Goal: Book appointment/travel/reservation

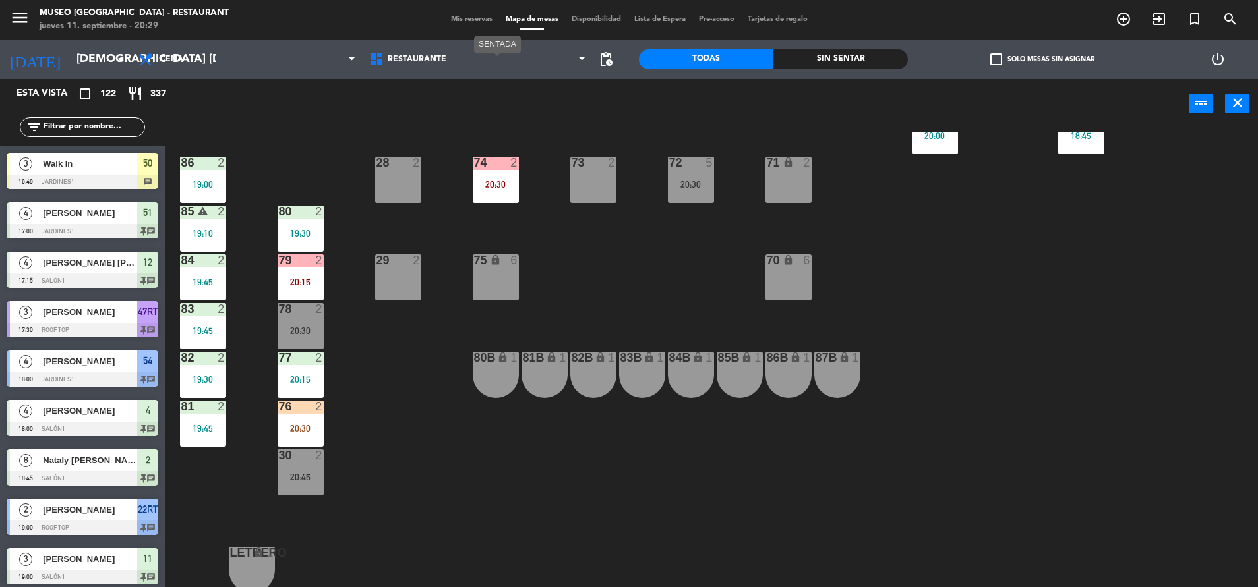
scroll to position [489, 0]
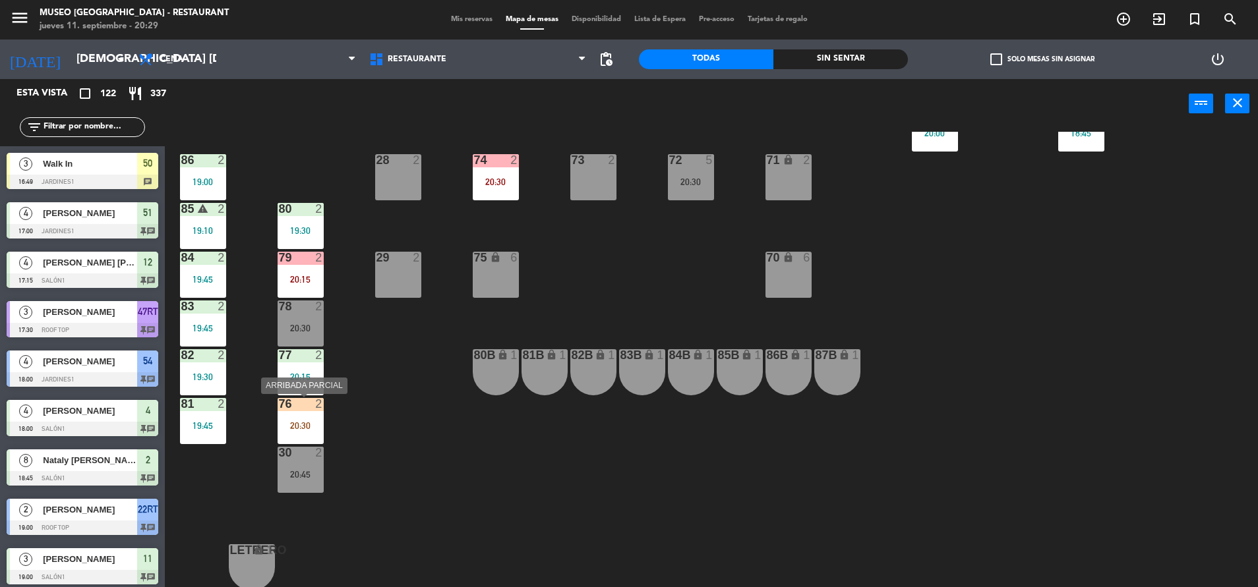
click at [277, 419] on div "76 2 20:30" at bounding box center [300, 421] width 46 height 46
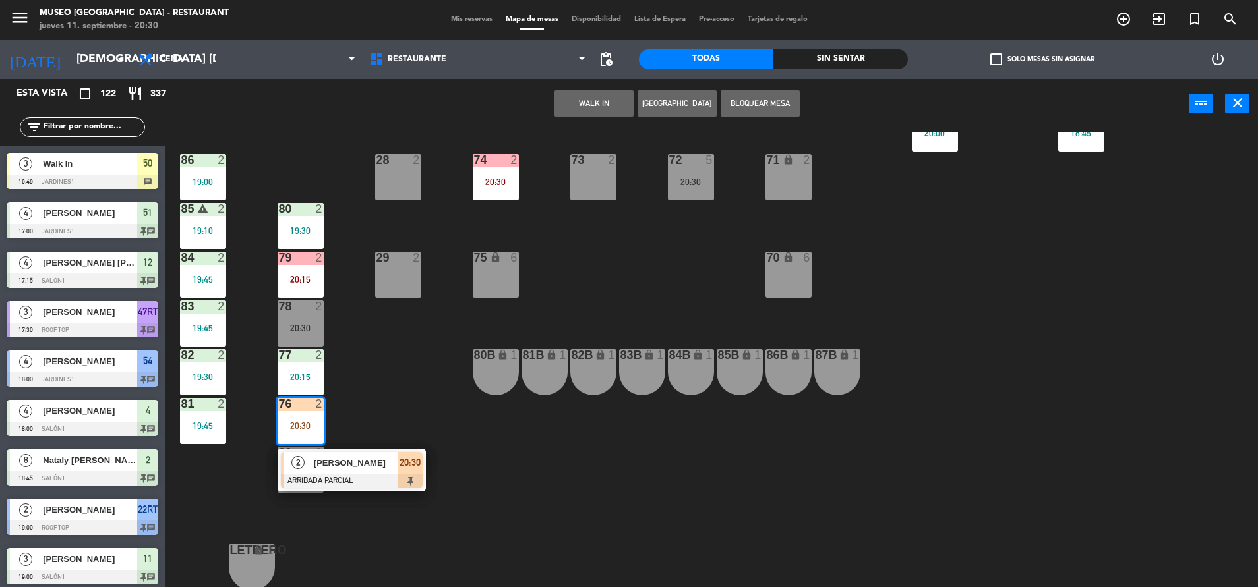
click at [332, 458] on span "[PERSON_NAME]" at bounding box center [356, 463] width 84 height 14
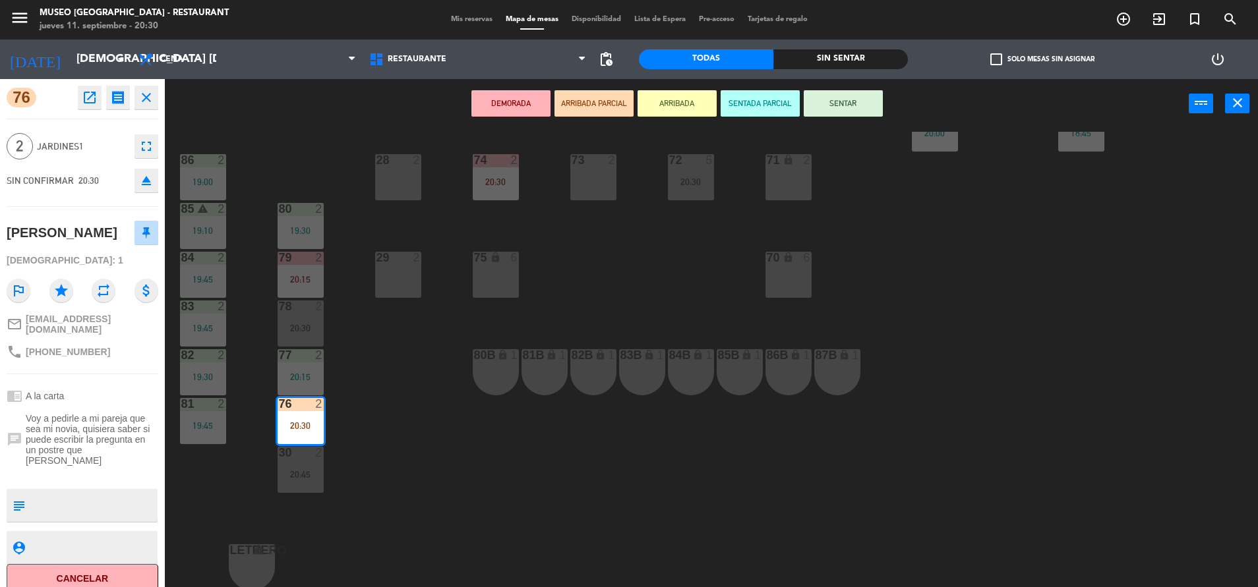
click at [113, 492] on textarea at bounding box center [93, 506] width 126 height 28
type textarea "m"
click at [383, 483] on div "44 4 19:30 49 2 20:30 54 4 18:00 64 2 20:00 48 2 20:45 53 3 19:30 63 2 19:25 43…" at bounding box center [717, 361] width 1080 height 459
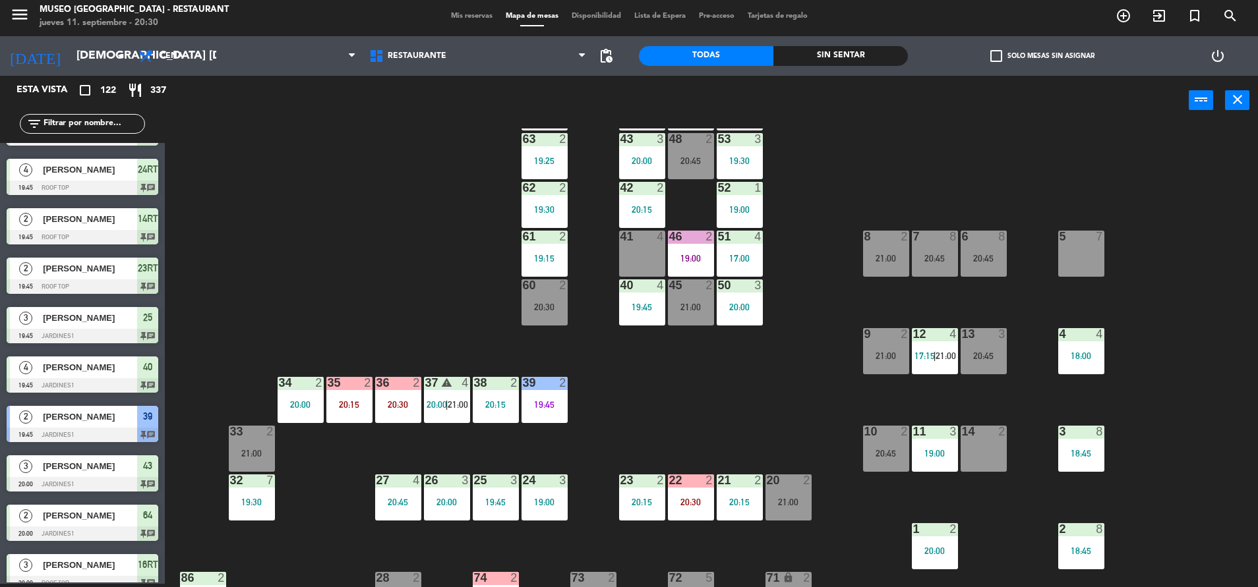
scroll to position [179, 0]
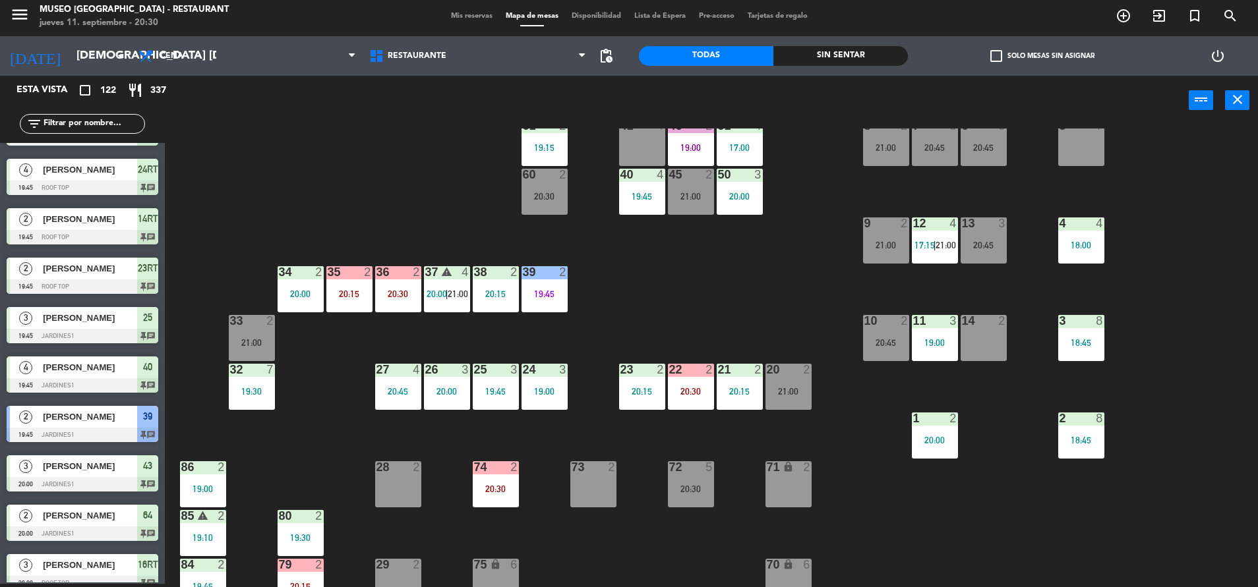
click at [396, 395] on div "20:45" at bounding box center [398, 391] width 46 height 9
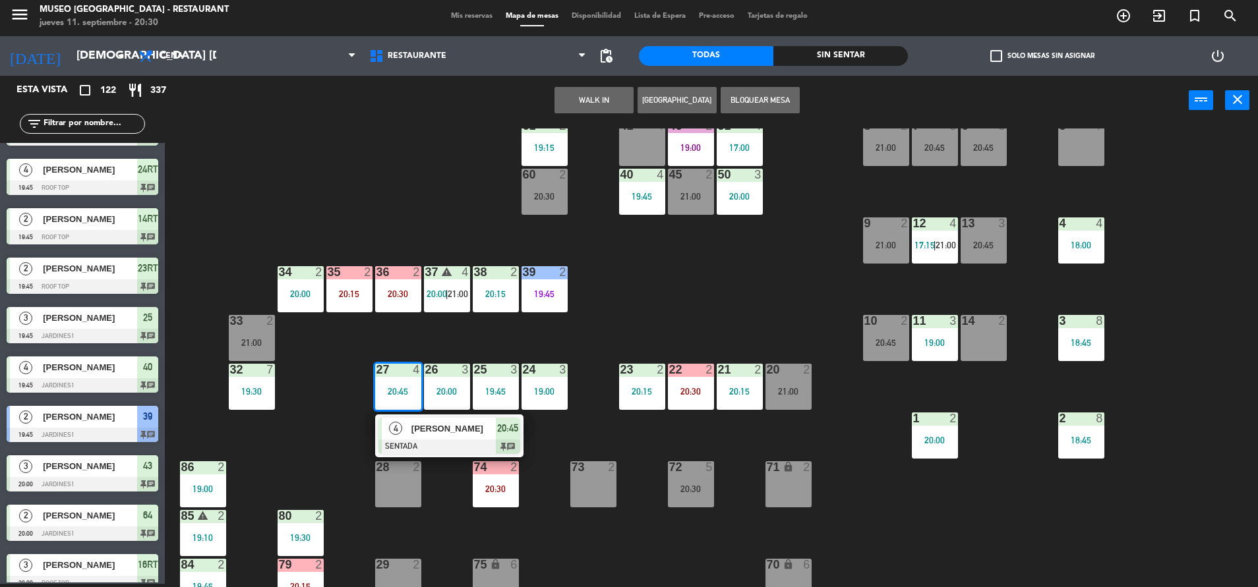
click at [662, 312] on div "44 4 19:30 49 2 20:30 54 4 18:00 64 2 20:00 48 2 20:45 53 3 19:30 63 2 19:25 43…" at bounding box center [717, 358] width 1080 height 459
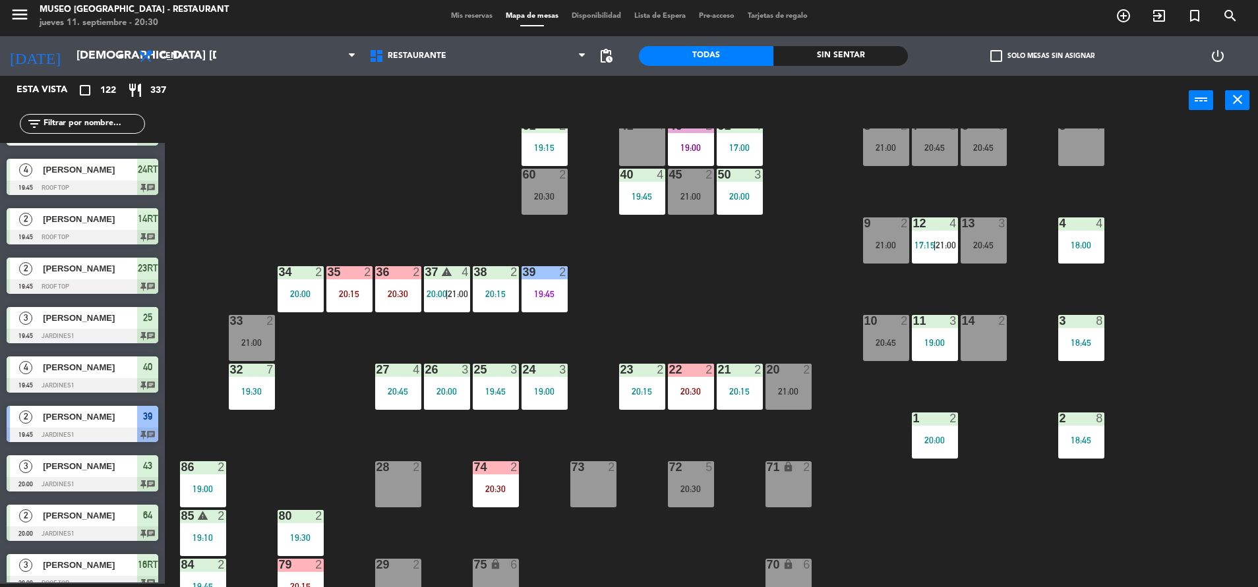
click at [411, 397] on div "27 4 20:45" at bounding box center [398, 387] width 46 height 46
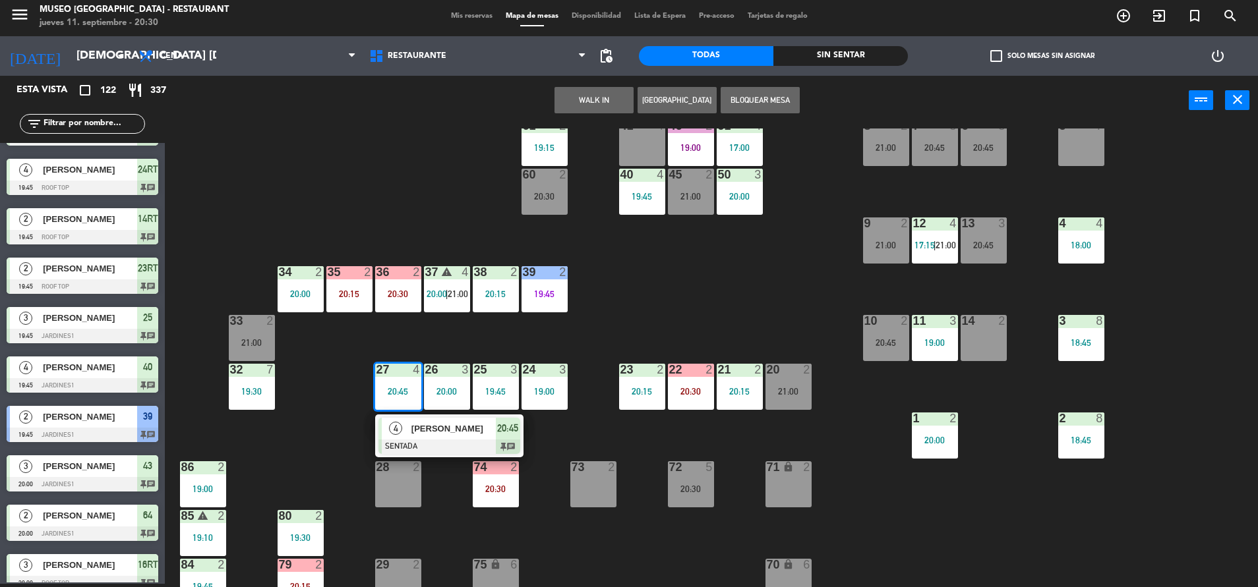
click at [452, 495] on div "44 4 19:30 49 2 20:30 54 4 18:00 64 2 20:00 48 2 20:45 53 3 19:30 63 2 19:25 43…" at bounding box center [717, 358] width 1080 height 459
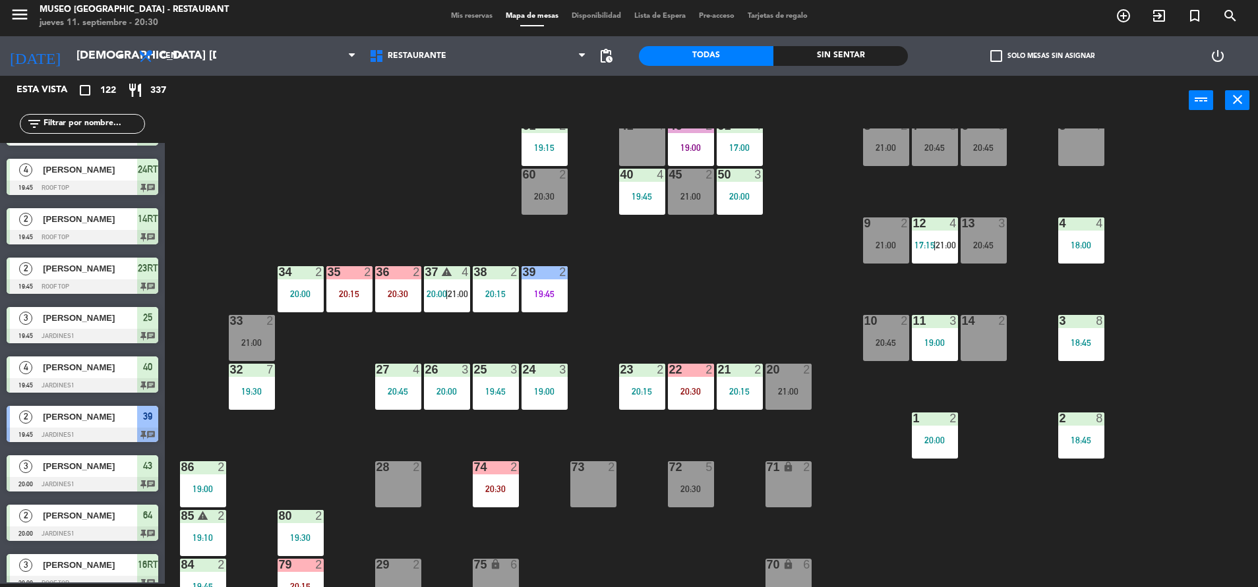
click at [448, 299] on span "|" at bounding box center [447, 294] width 3 height 11
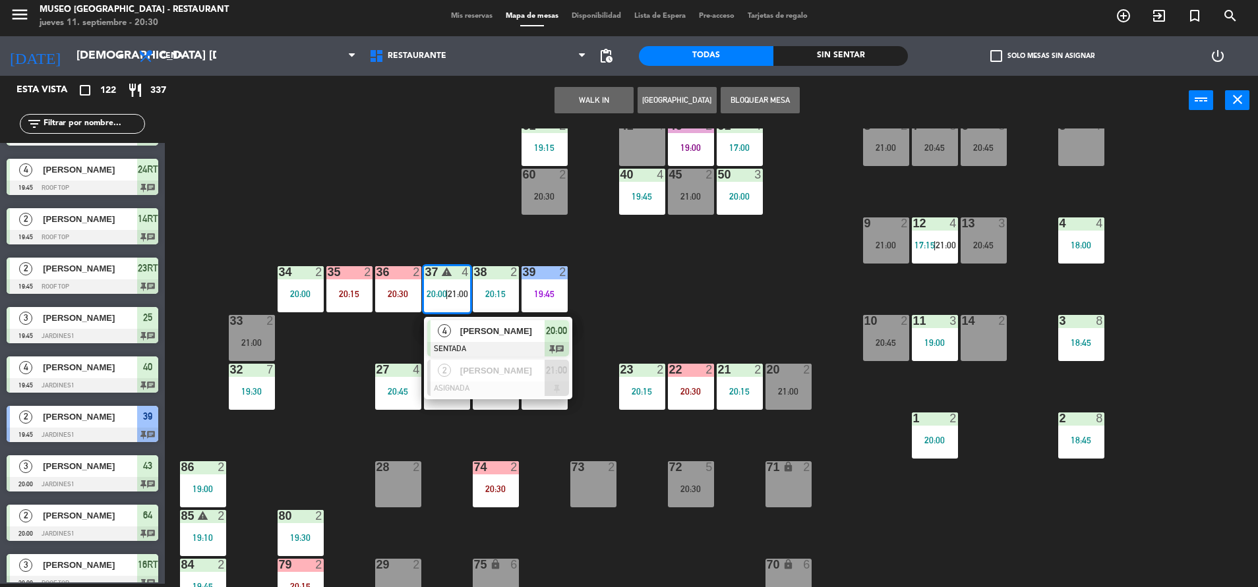
click at [470, 342] on div at bounding box center [498, 349] width 142 height 15
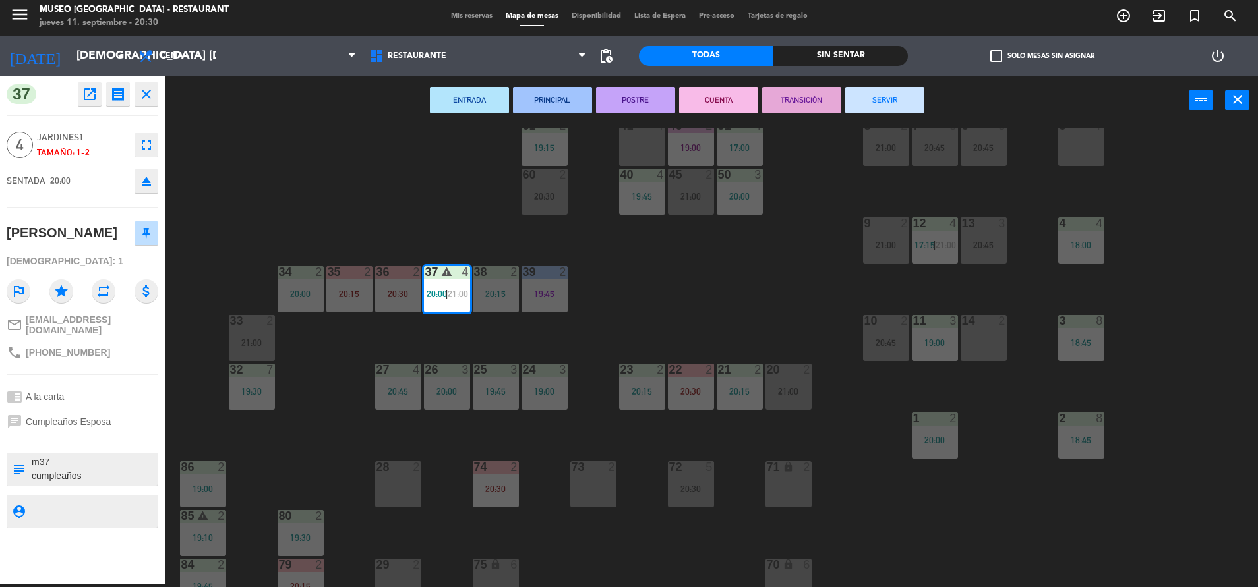
click at [272, 177] on div "44 4 19:30 49 2 20:30 54 4 18:00 64 2 20:00 48 2 20:45 53 3 19:30 63 2 19:25 43…" at bounding box center [717, 358] width 1080 height 459
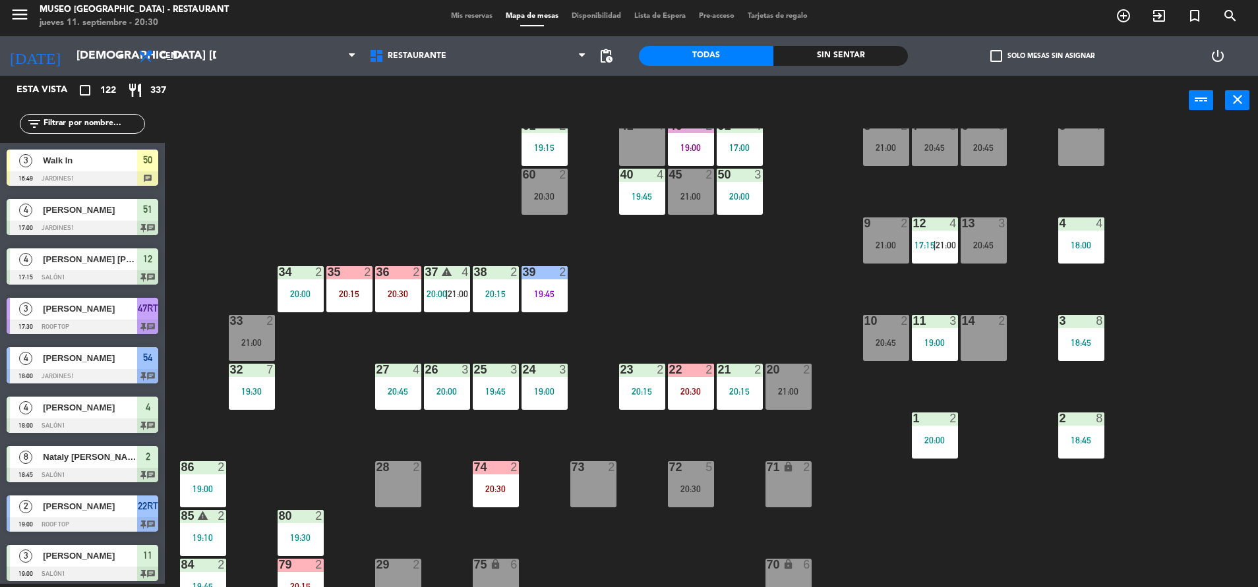
scroll to position [3, 0]
click at [390, 393] on div "20:45" at bounding box center [398, 391] width 46 height 9
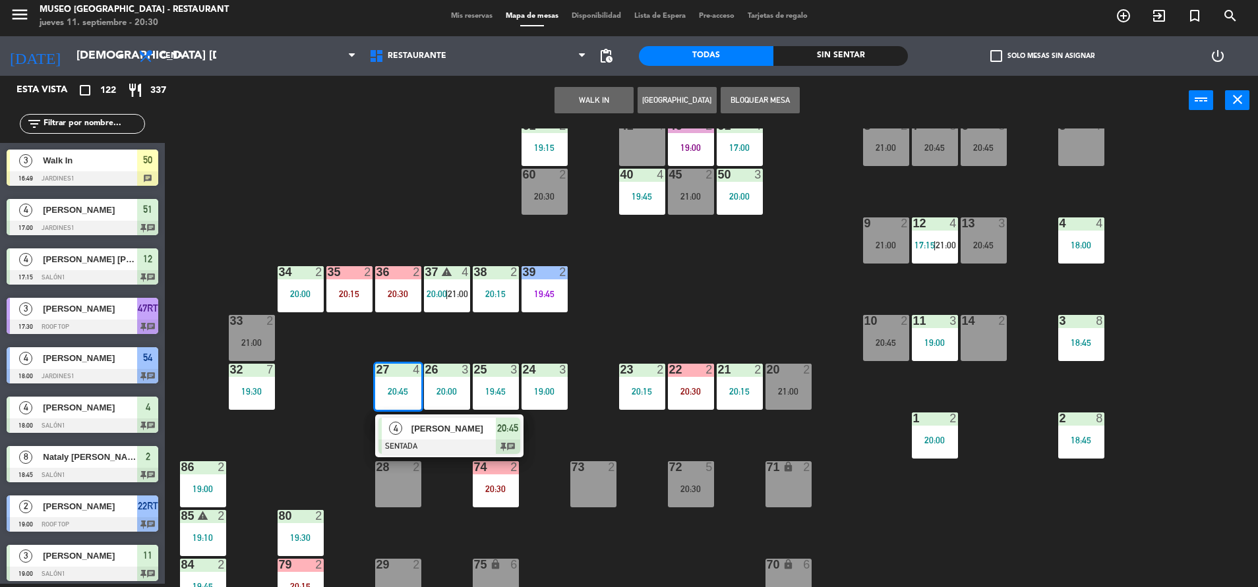
click at [411, 442] on div at bounding box center [449, 447] width 142 height 15
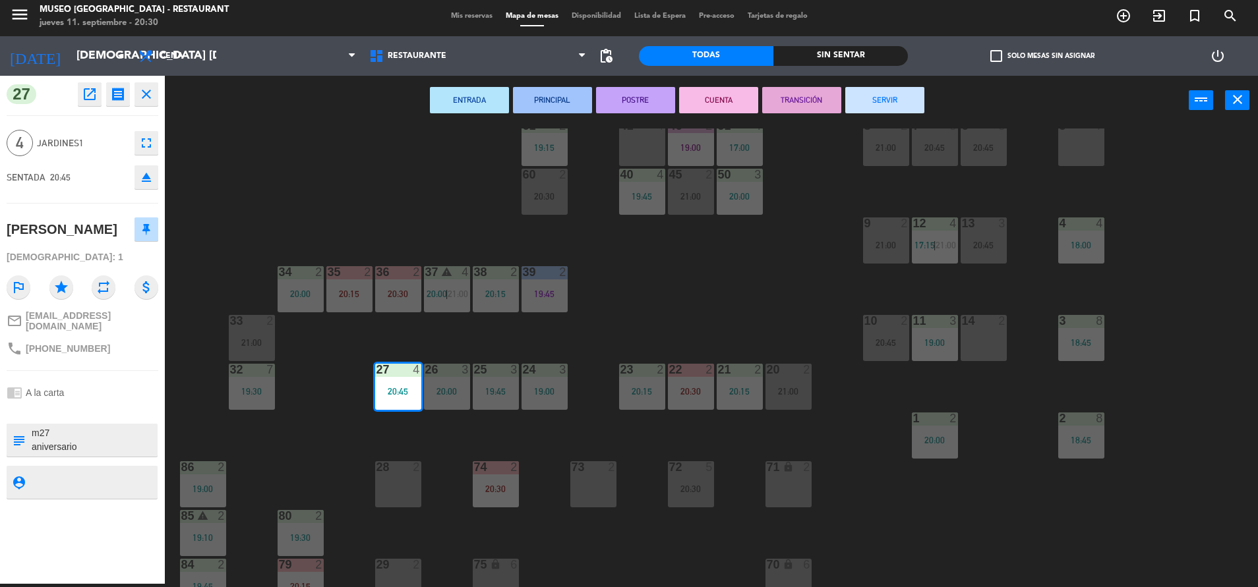
scroll to position [94, 0]
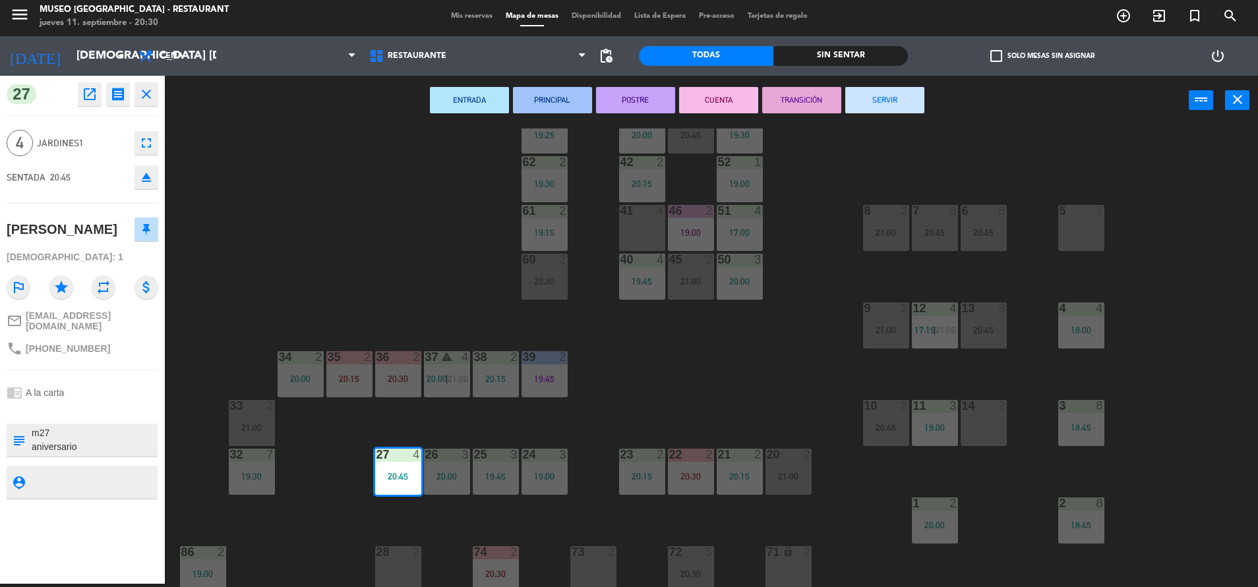
click at [638, 237] on div "41 4" at bounding box center [642, 228] width 46 height 46
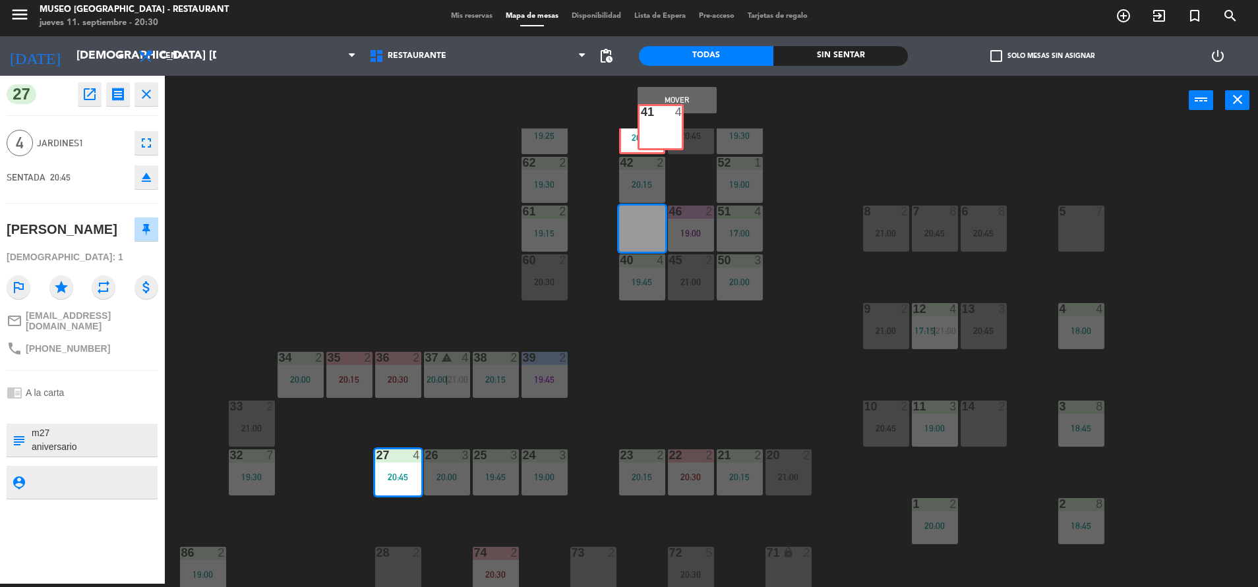
scroll to position [92, 0]
drag, startPoint x: 638, startPoint y: 237, endPoint x: 640, endPoint y: 249, distance: 12.0
click at [640, 249] on div "41 4 41 4" at bounding box center [642, 230] width 46 height 46
click at [646, 365] on div "44 4 19:30 49 2 20:30 54 4 18:00 64 2 20:00 48 2 20:45 53 3 19:30 63 2 19:25 43…" at bounding box center [717, 358] width 1080 height 459
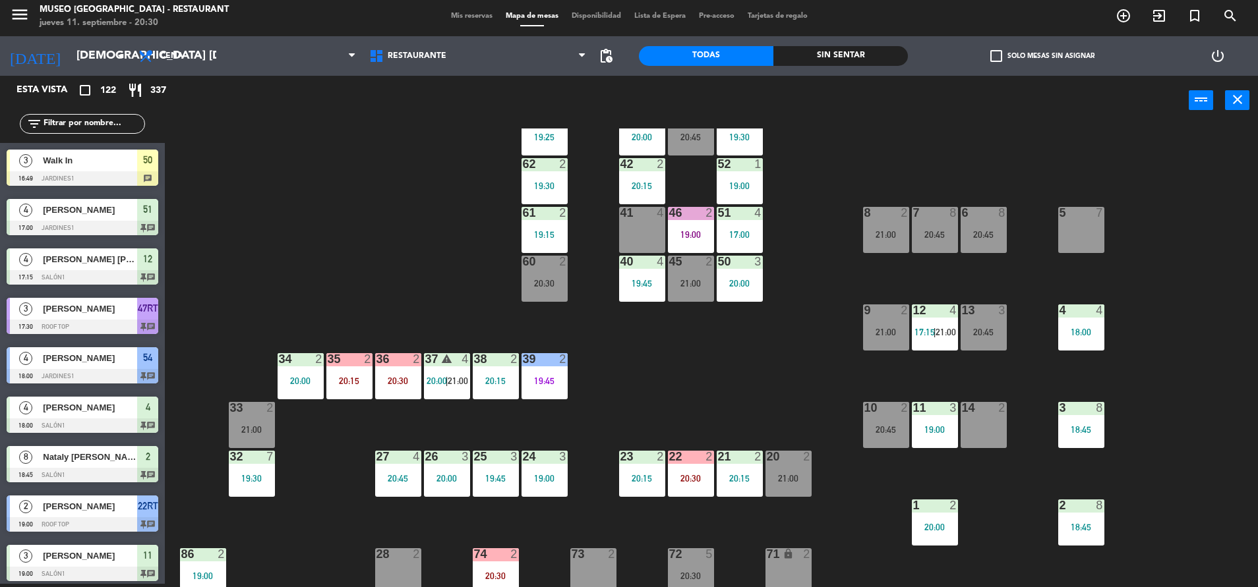
scroll to position [930, 0]
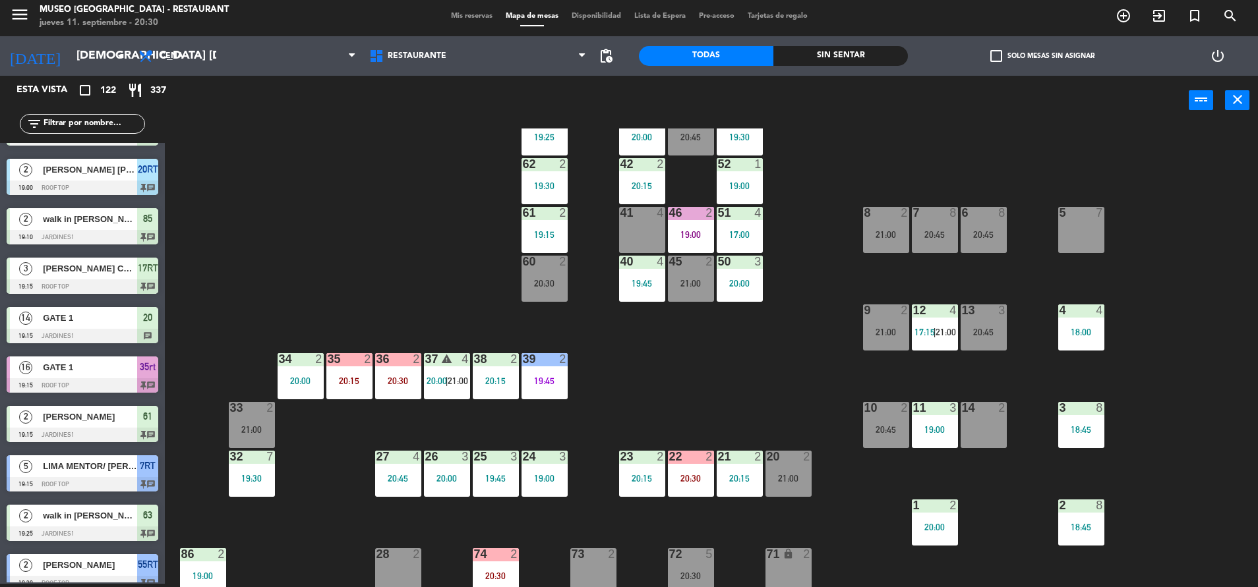
click at [453, 363] on div "warning" at bounding box center [447, 359] width 22 height 13
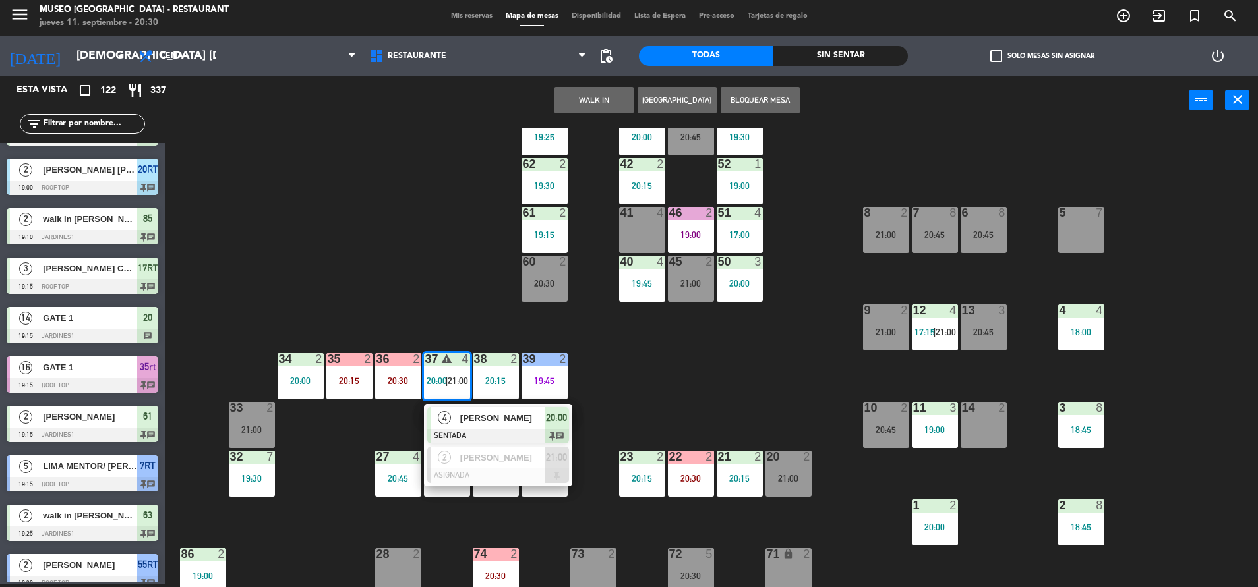
click at [470, 420] on span "[PERSON_NAME]" at bounding box center [502, 418] width 84 height 14
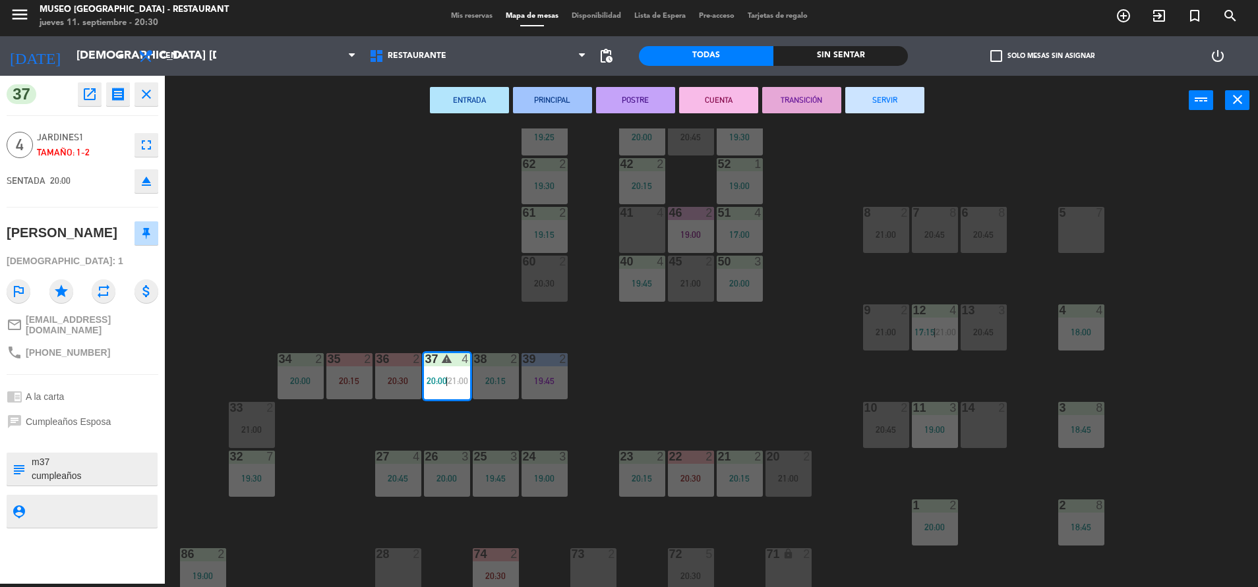
click at [576, 408] on div "44 4 19:30 49 2 20:30 54 4 18:00 64 2 20:00 48 2 20:45 53 3 19:30 63 2 19:25 43…" at bounding box center [717, 358] width 1080 height 459
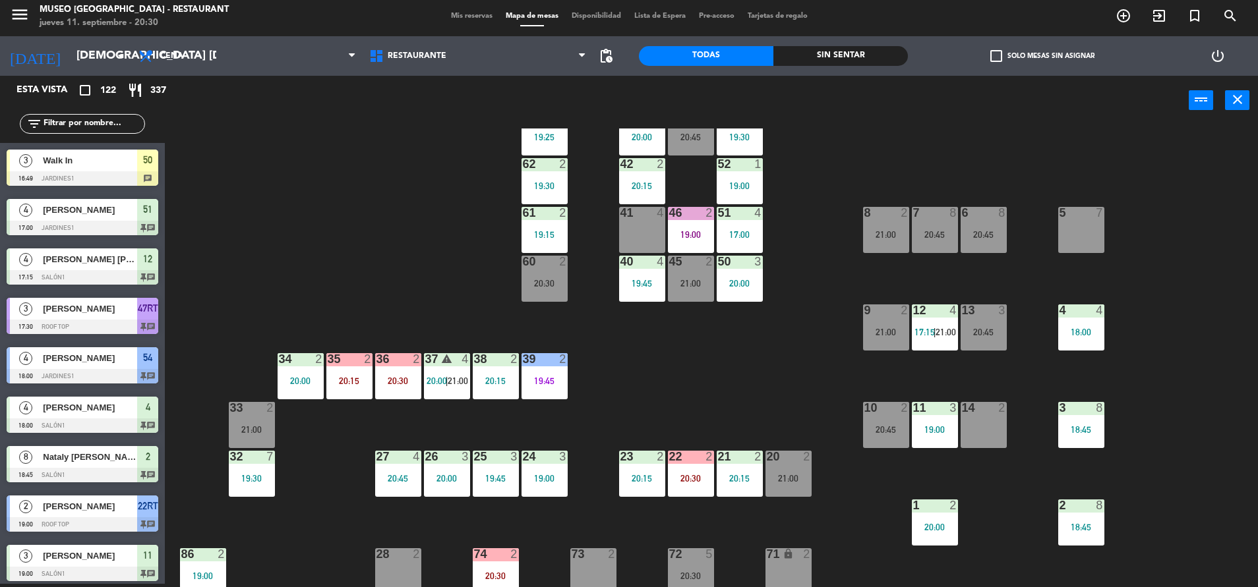
scroll to position [3, 0]
click at [411, 468] on div "27 4 20:45" at bounding box center [398, 474] width 46 height 46
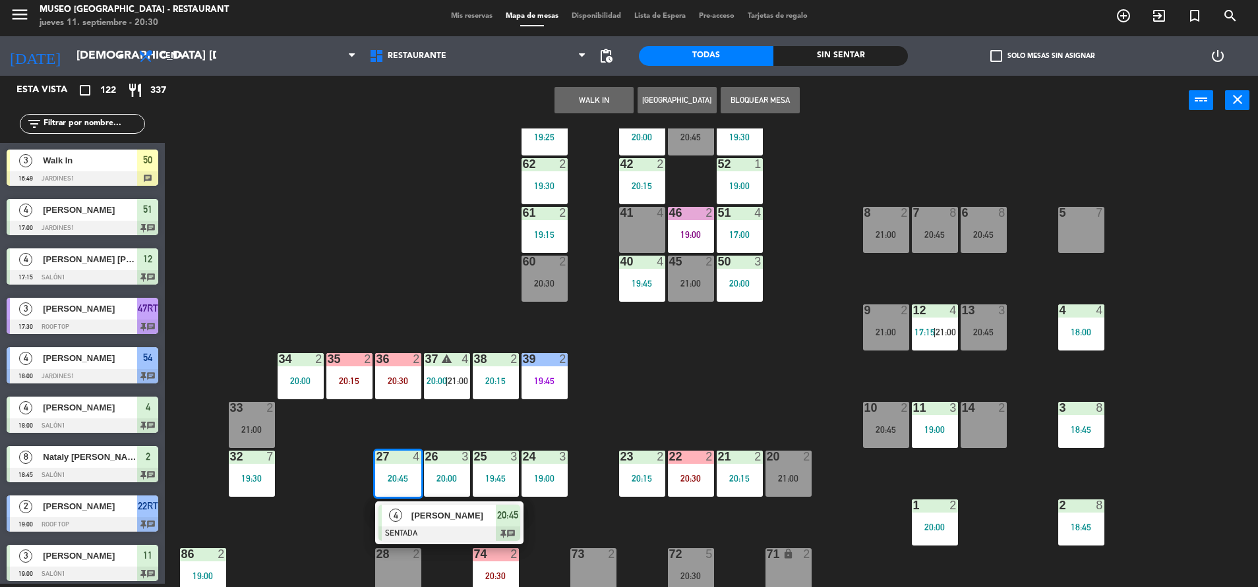
click at [420, 514] on span "[PERSON_NAME]" at bounding box center [453, 516] width 84 height 14
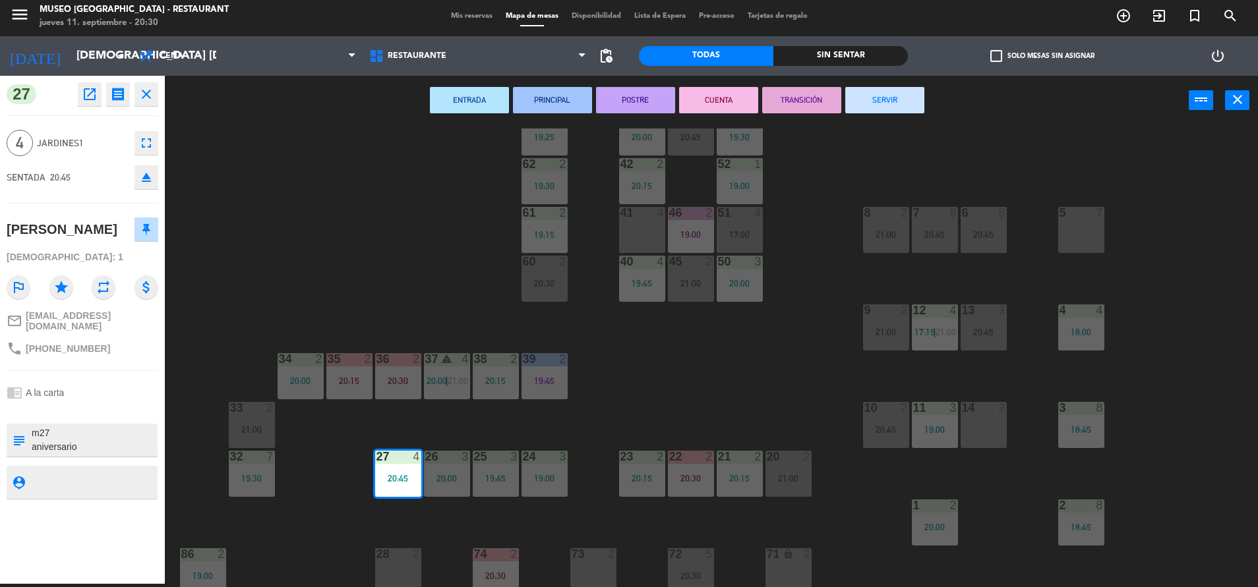
click at [645, 231] on div "41 4" at bounding box center [642, 230] width 46 height 46
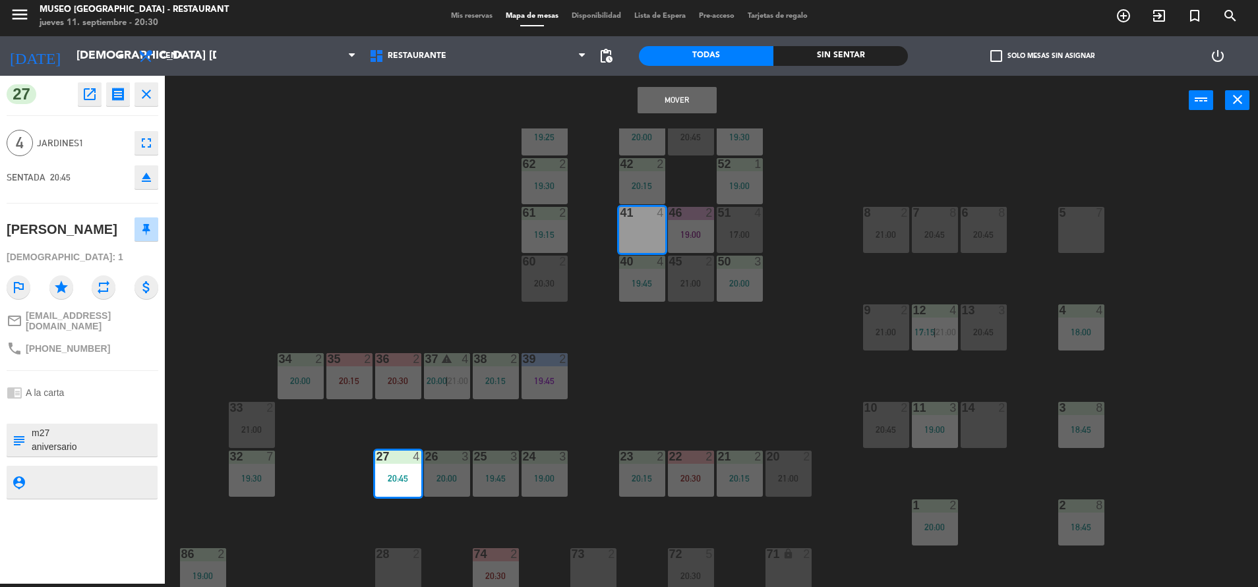
click at [668, 112] on button "Mover" at bounding box center [676, 100] width 79 height 26
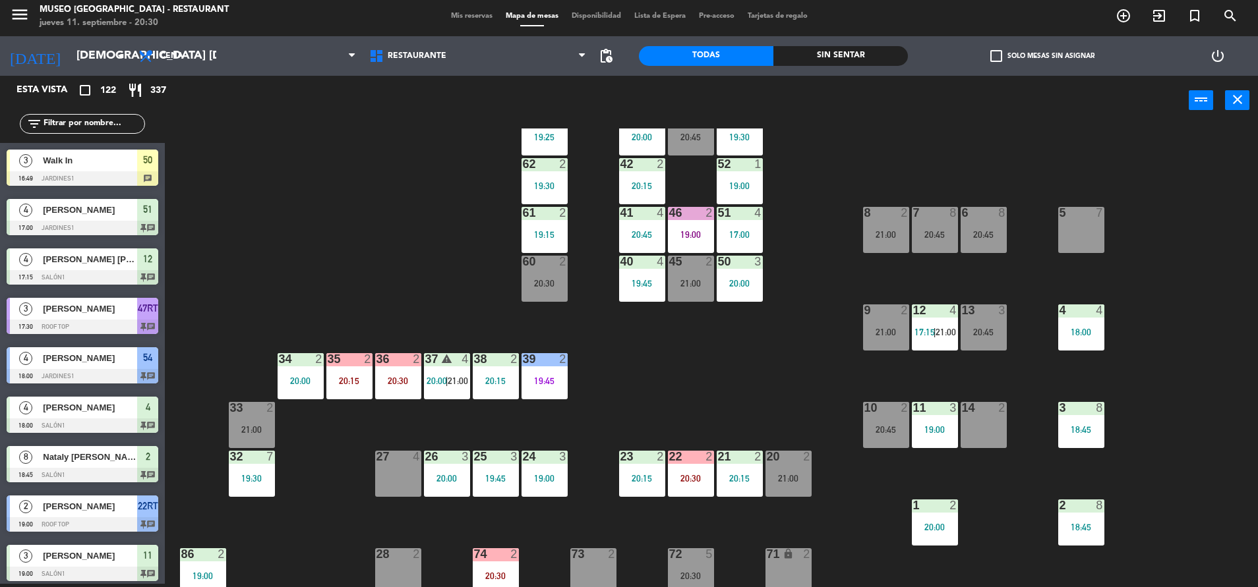
scroll to position [979, 0]
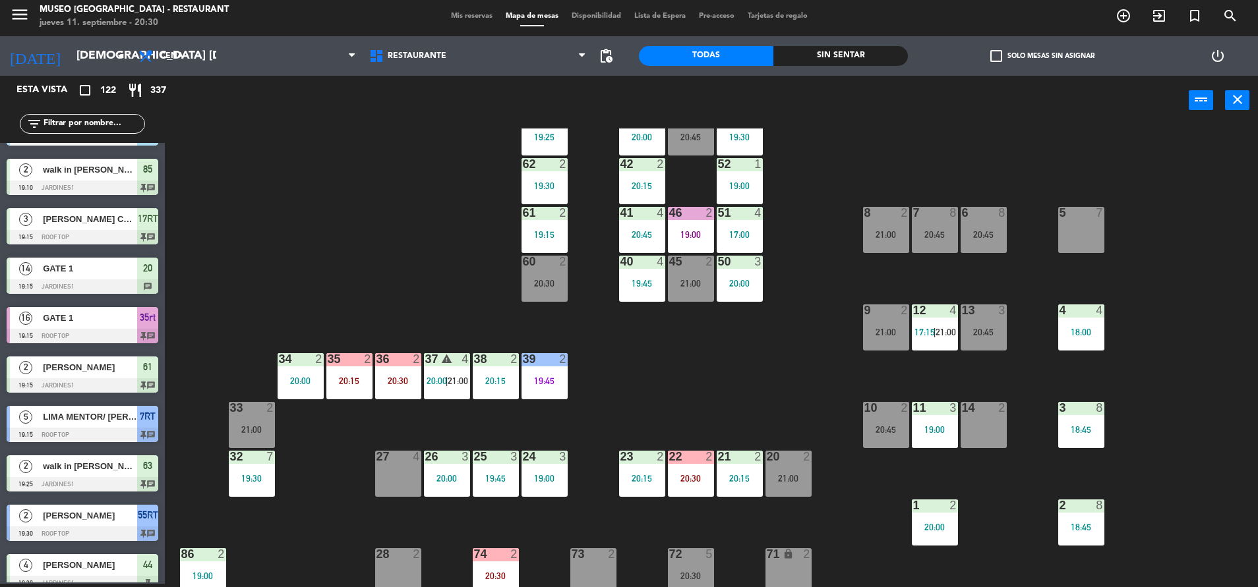
click at [447, 382] on span "|" at bounding box center [447, 381] width 3 height 11
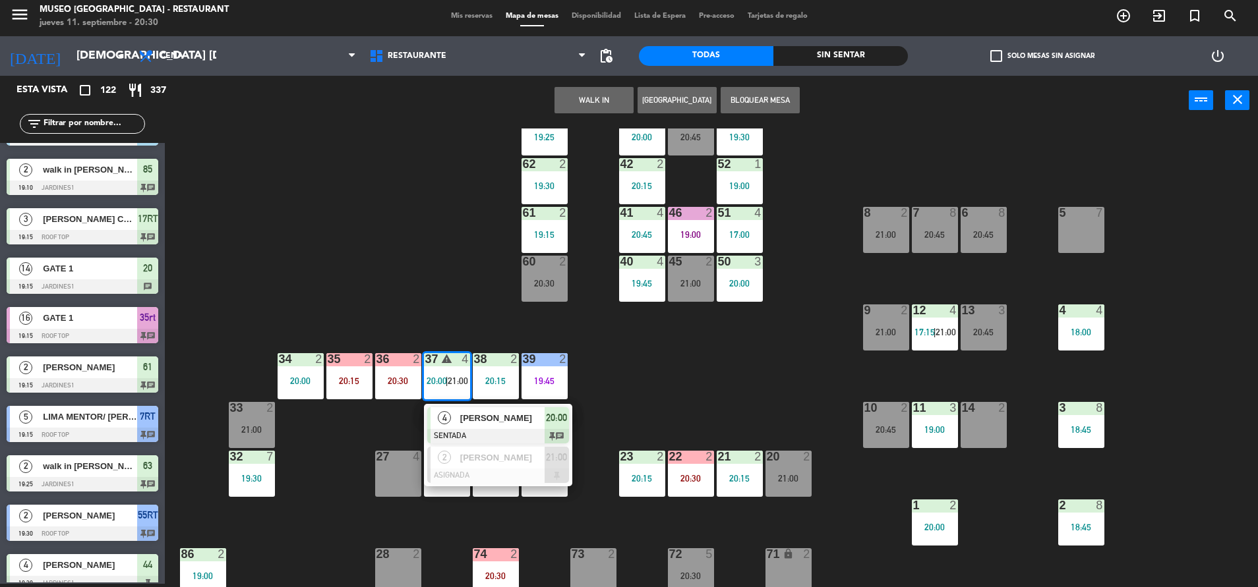
click at [467, 429] on div at bounding box center [498, 436] width 142 height 15
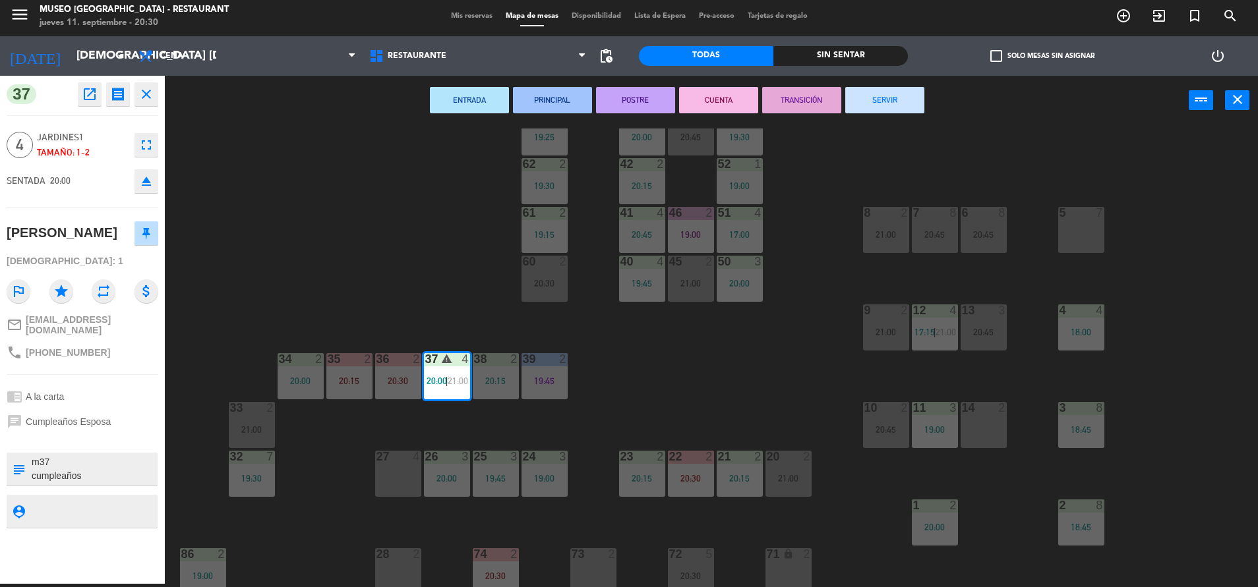
click at [394, 479] on div "27 4" at bounding box center [398, 474] width 46 height 46
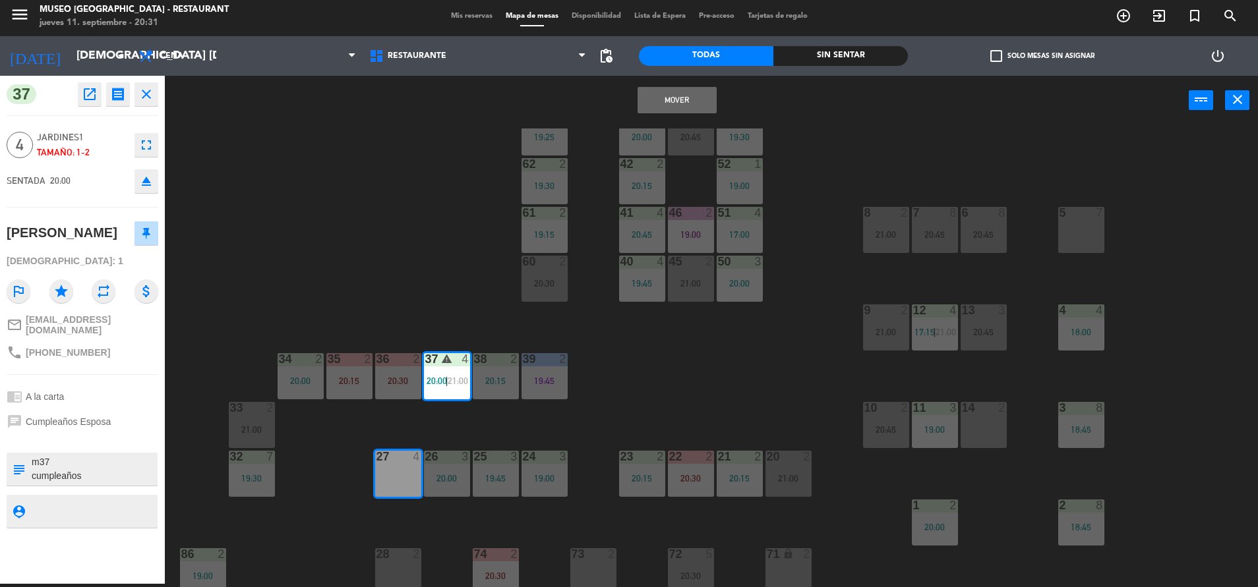
click at [675, 104] on button "Mover" at bounding box center [676, 100] width 79 height 26
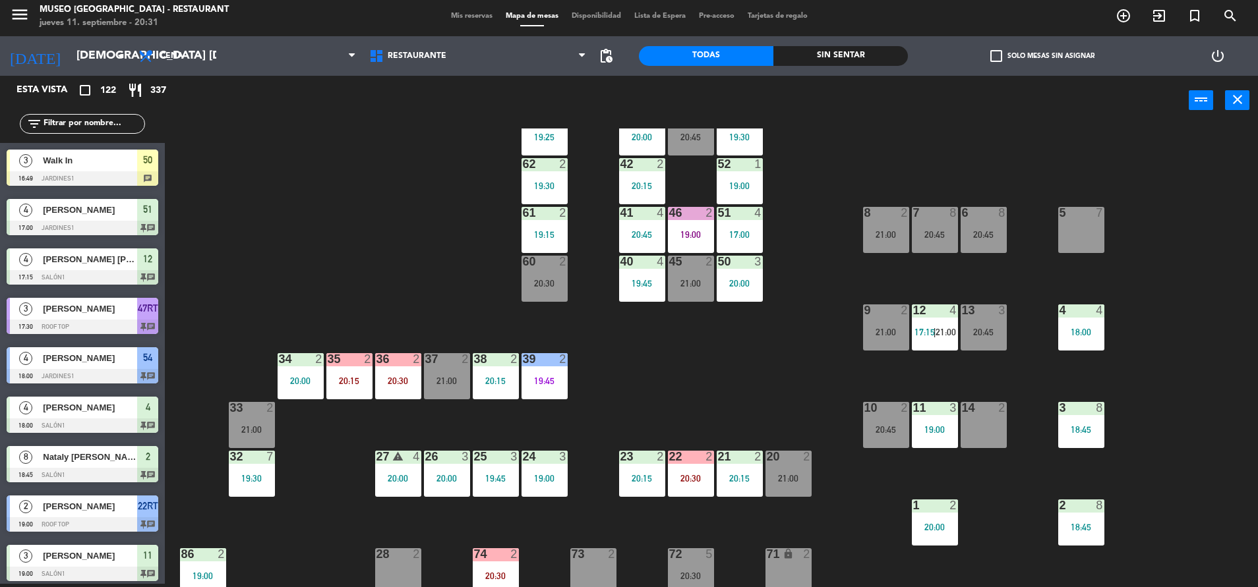
scroll to position [3, 0]
click at [448, 391] on div "37 2 21:00" at bounding box center [447, 376] width 46 height 46
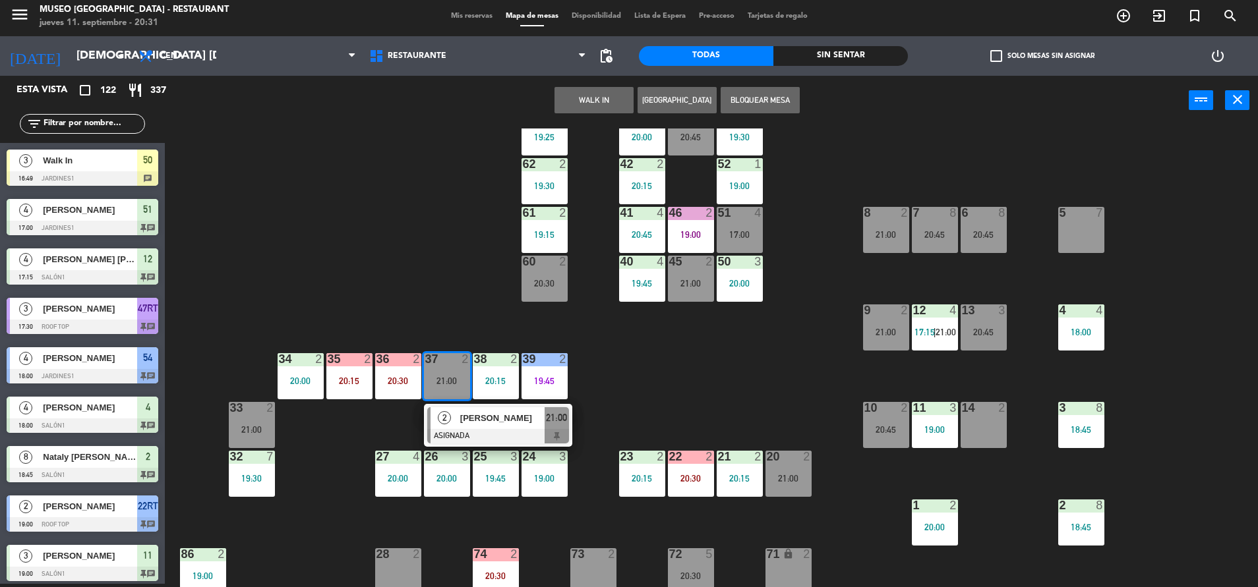
click at [333, 303] on div "44 4 19:30 49 2 20:30 54 4 18:00 64 2 20:00 48 2 20:45 53 3 19:30 63 2 19:25 43…" at bounding box center [717, 358] width 1080 height 459
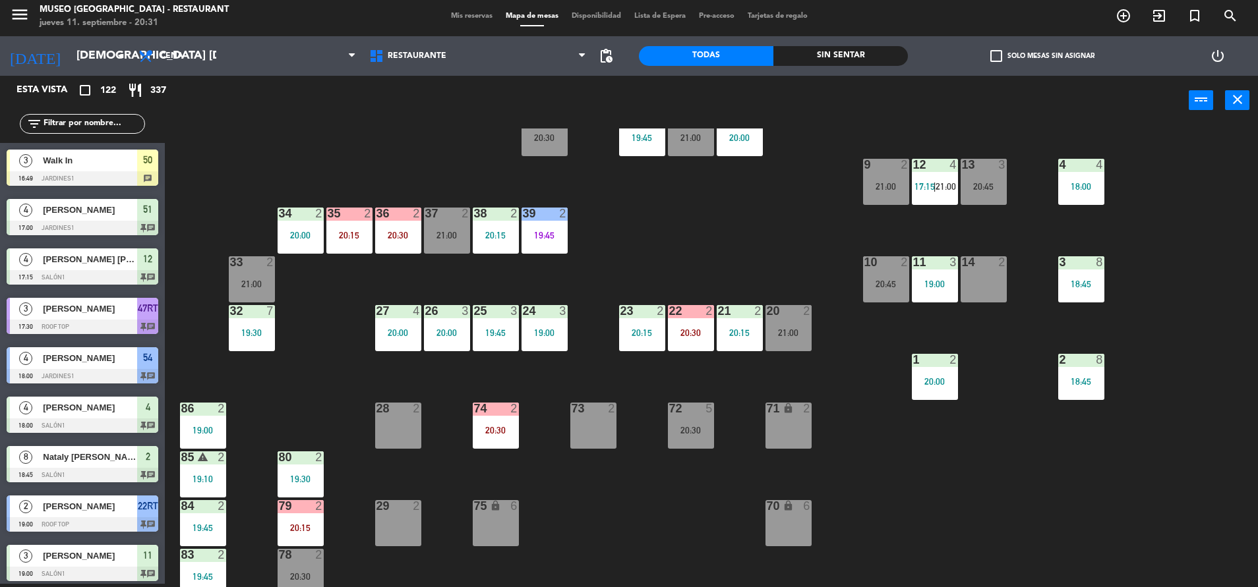
scroll to position [489, 0]
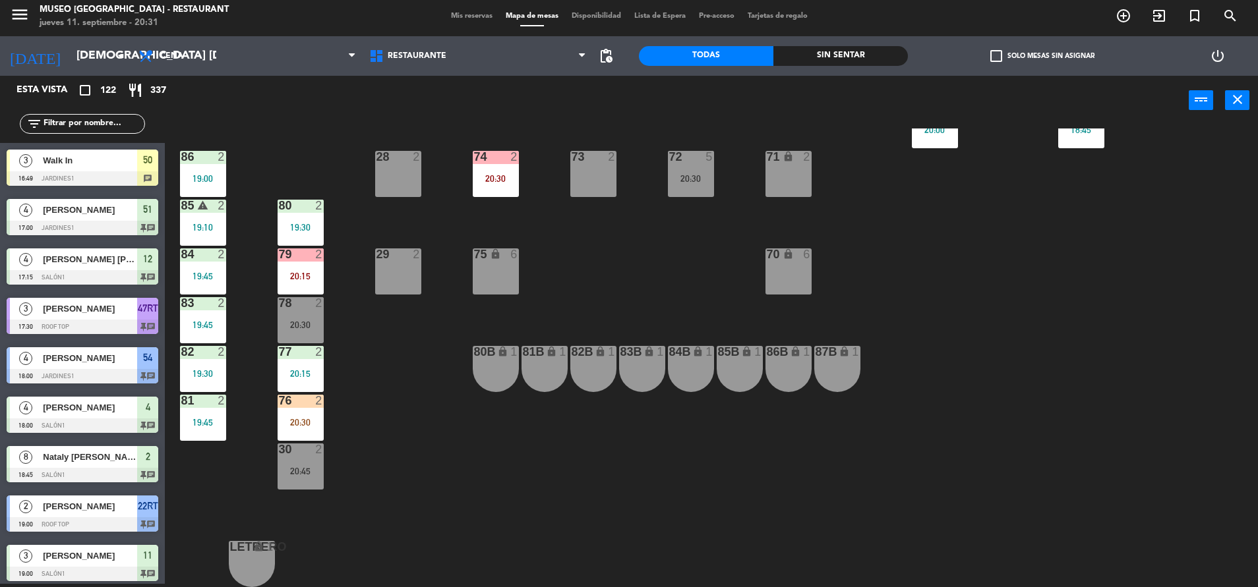
click at [303, 411] on div "76 2 20:30" at bounding box center [300, 418] width 46 height 46
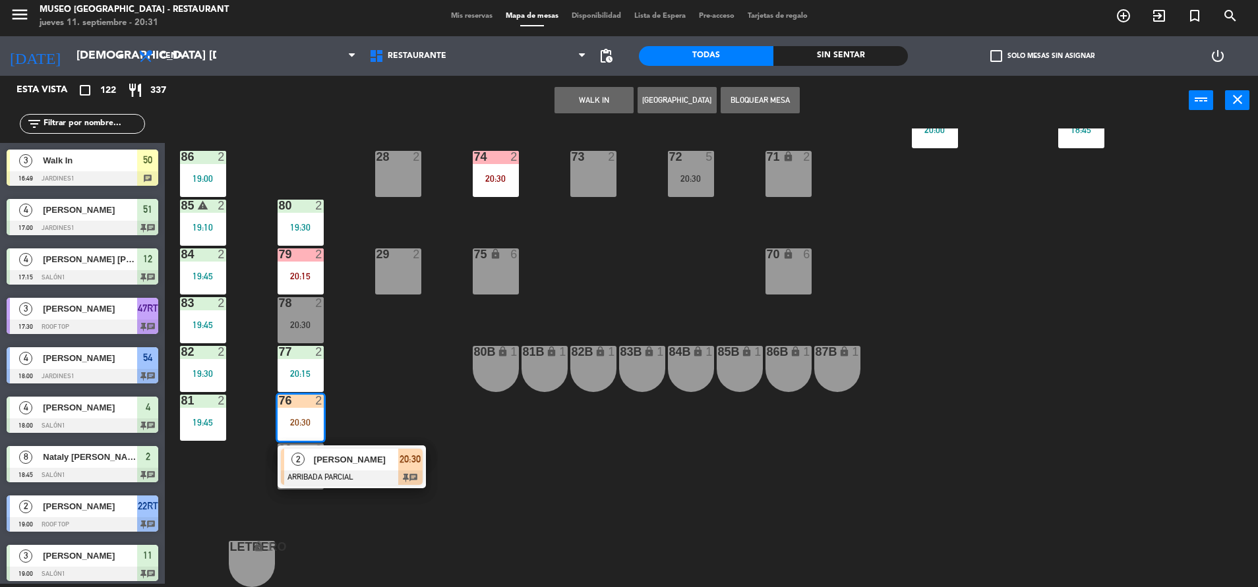
click at [337, 475] on div at bounding box center [352, 478] width 142 height 15
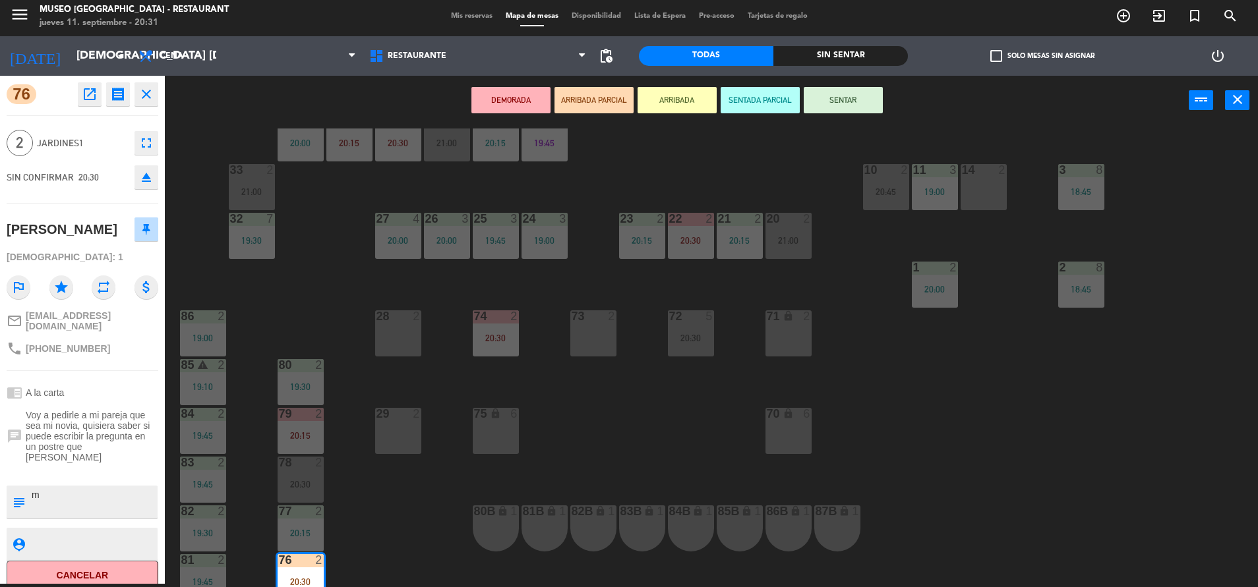
scroll to position [474, 0]
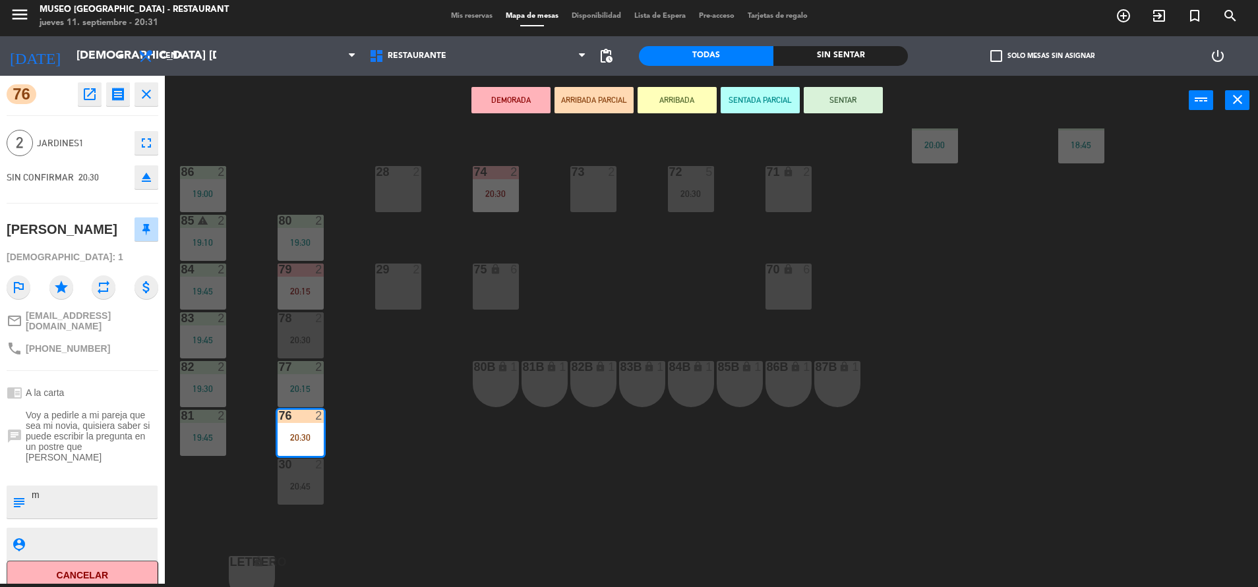
click at [418, 438] on div "44 4 19:30 49 2 20:30 54 4 18:00 64 2 20:00 48 2 20:45 53 3 19:30 63 2 19:25 43…" at bounding box center [717, 358] width 1080 height 459
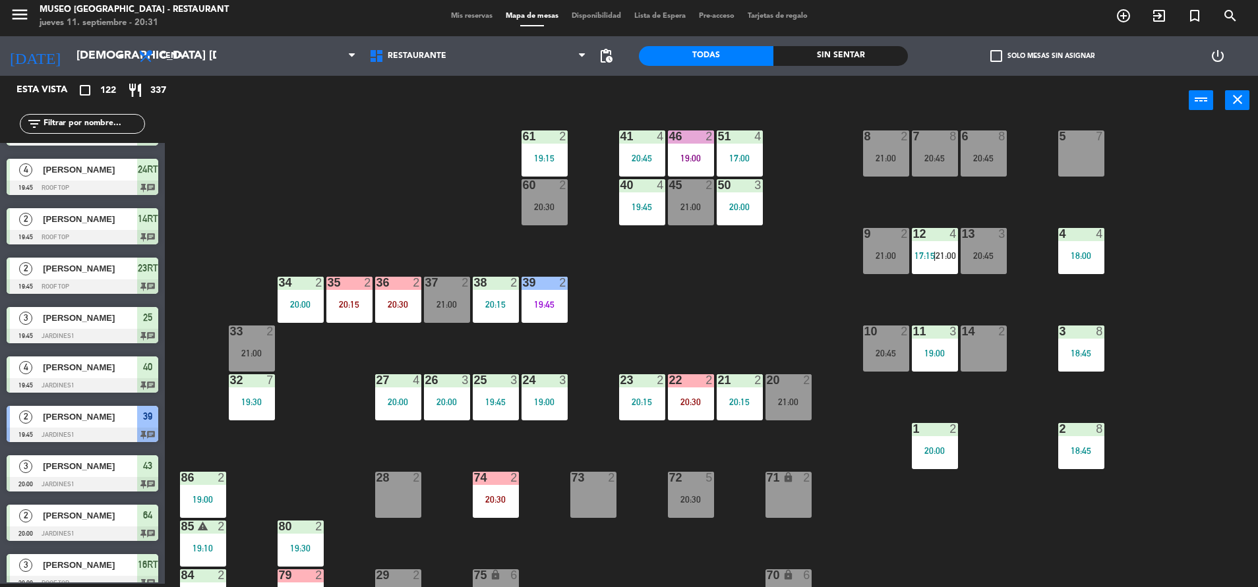
scroll to position [489, 0]
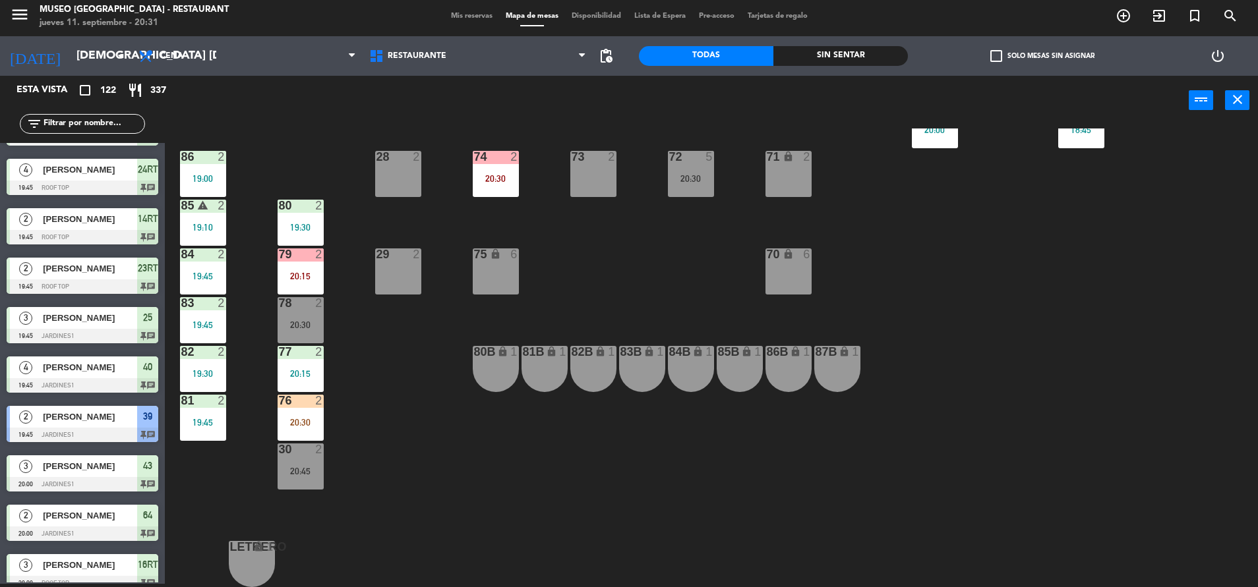
click at [317, 421] on div "20:30" at bounding box center [300, 422] width 46 height 9
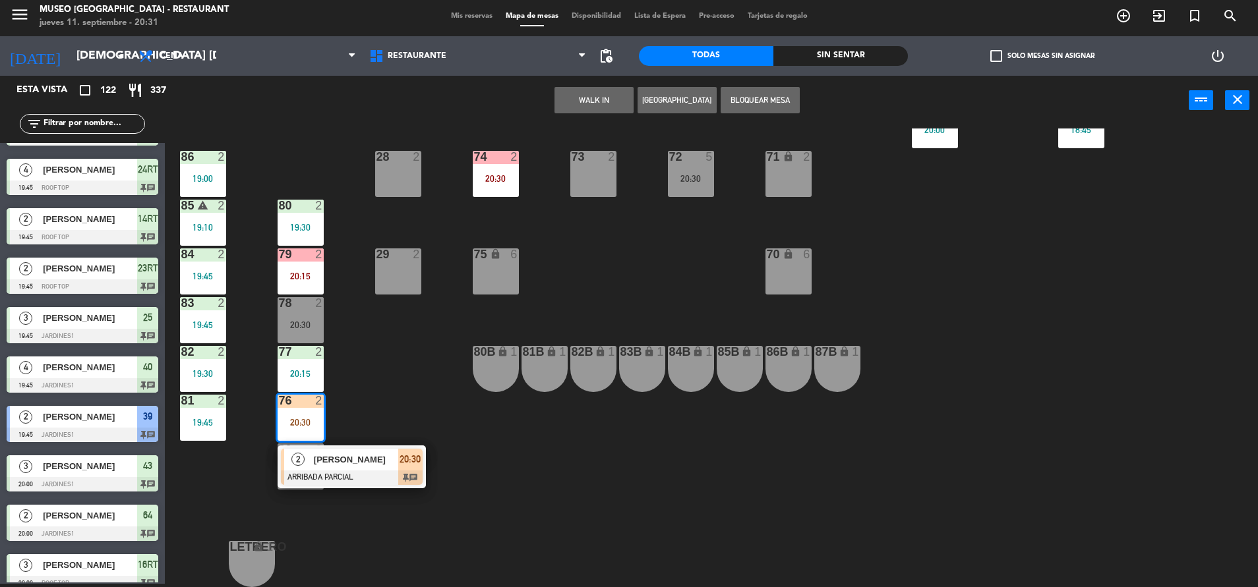
click at [332, 450] on div "[PERSON_NAME]" at bounding box center [355, 460] width 86 height 22
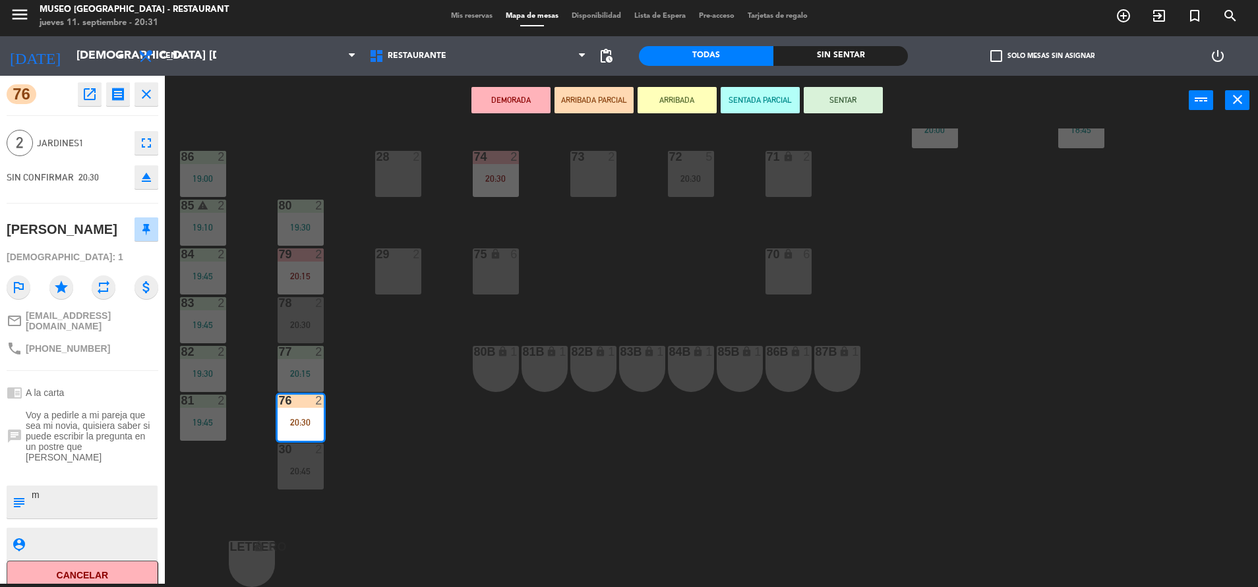
click at [93, 488] on textarea at bounding box center [93, 502] width 126 height 28
type textarea "m76"
click at [107, 138] on span "Jardines1" at bounding box center [82, 143] width 91 height 15
click at [108, 140] on span "Jardines1" at bounding box center [82, 143] width 91 height 15
click at [391, 461] on div "44 4 19:30 49 2 20:30 54 4 18:00 64 2 20:00 48 2 20:45 53 3 19:30 63 2 19:25 43…" at bounding box center [717, 358] width 1080 height 459
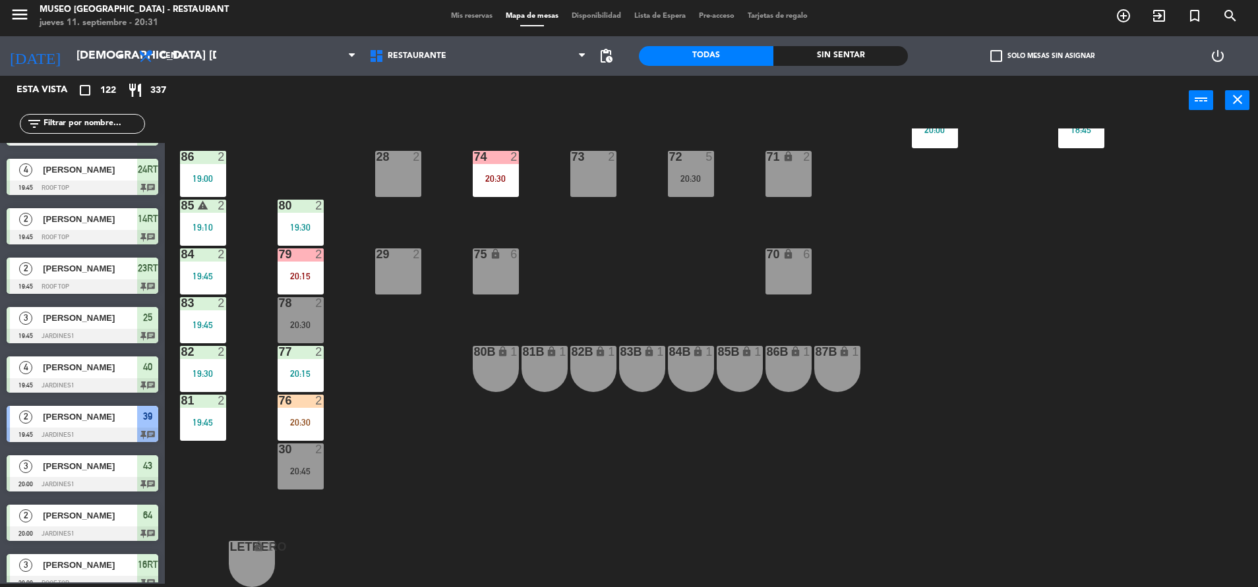
scroll to position [0, 0]
